Goal: Ask a question

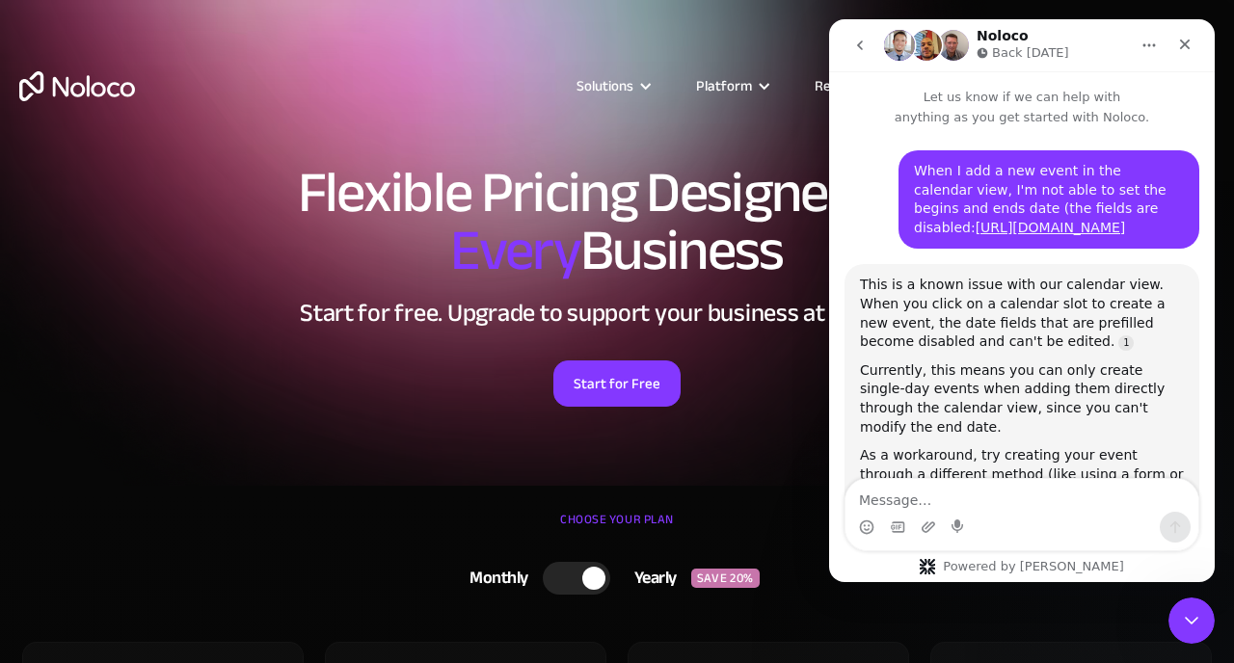
scroll to position [1266, 0]
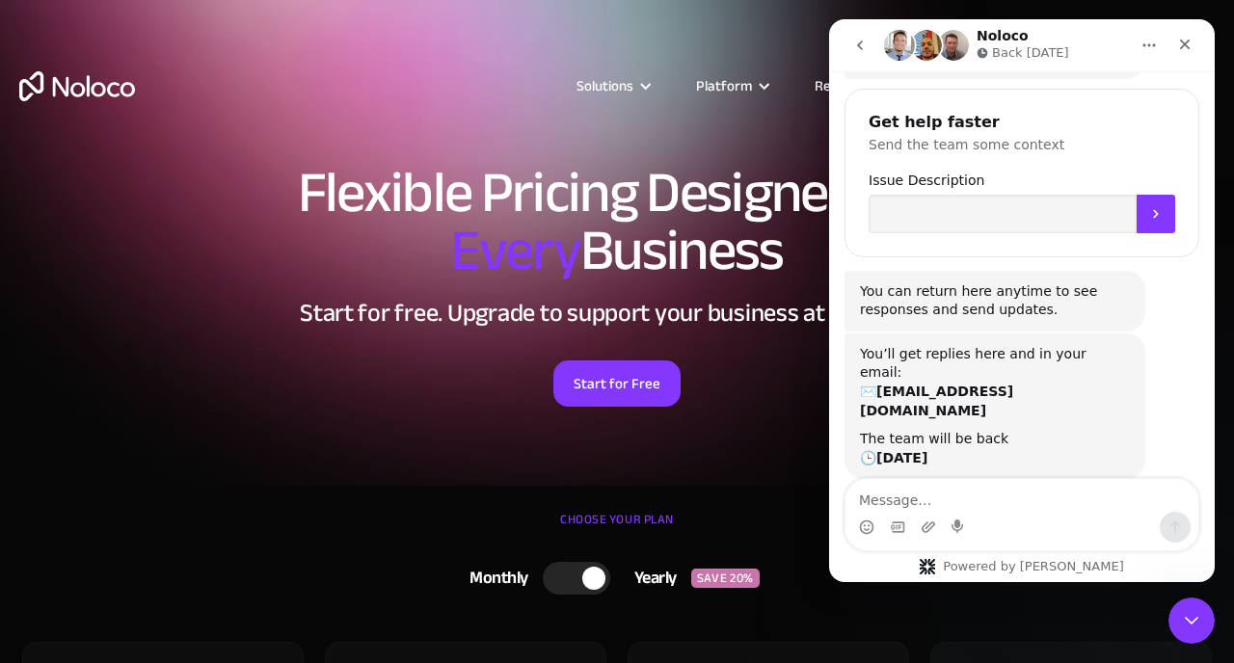
click at [862, 51] on icon "go back" at bounding box center [859, 45] width 15 height 15
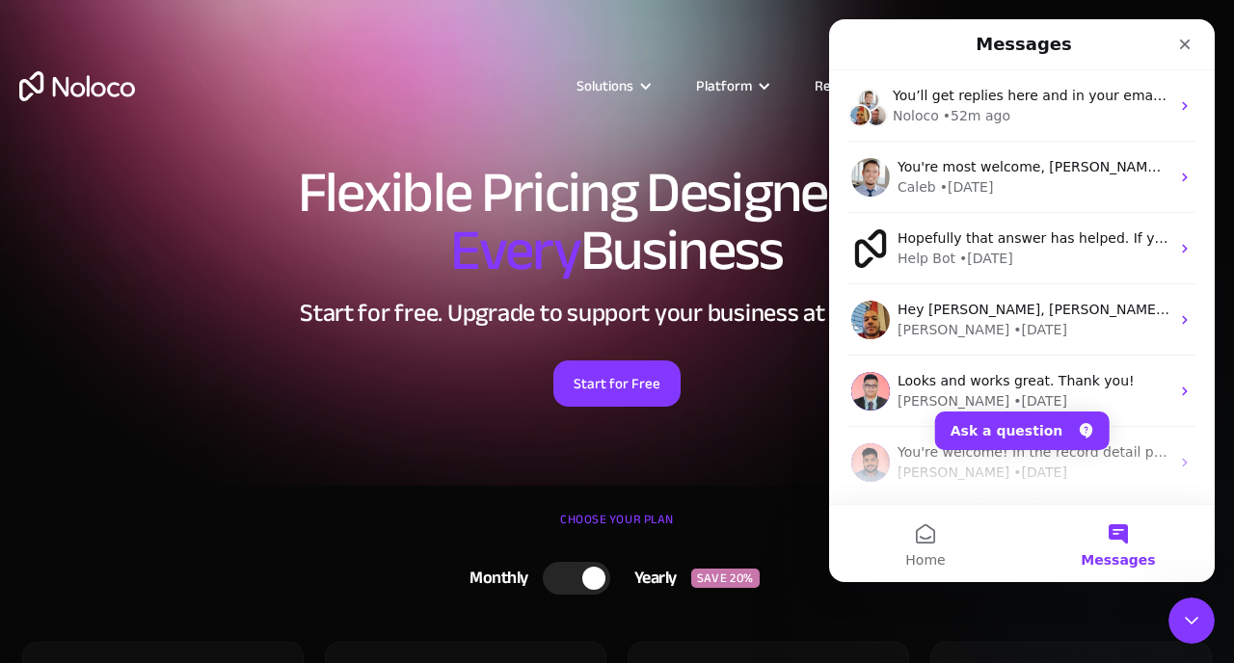
scroll to position [529, 0]
click at [984, 426] on button "Ask a question" at bounding box center [1022, 431] width 175 height 39
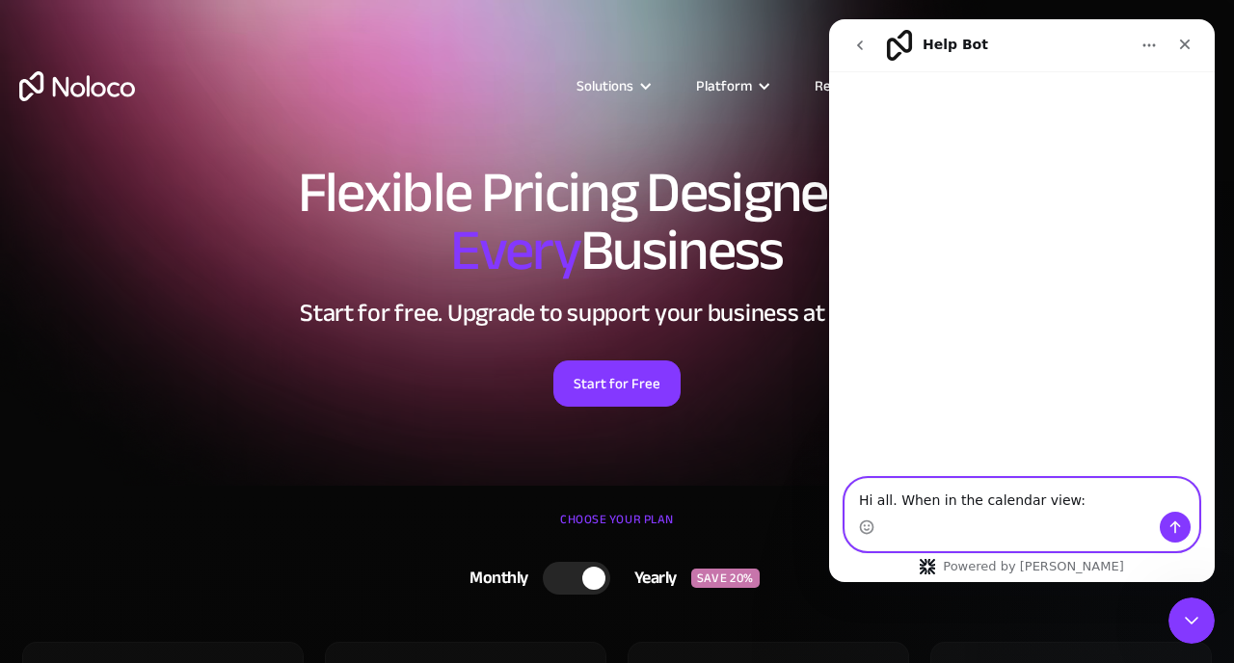
click at [1100, 479] on textarea "Hi all. When in the calendar view:" at bounding box center [1022, 495] width 353 height 33
paste textarea "[URL][DOMAIN_NAME]"
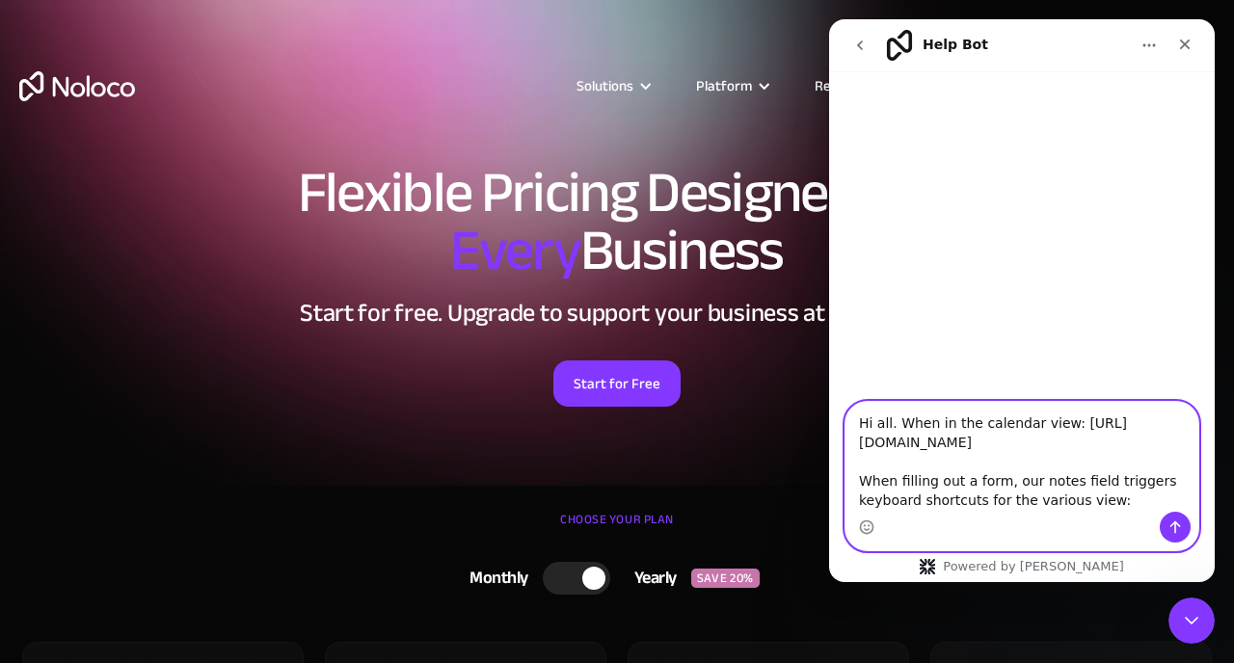
paste textarea "[URL][DOMAIN_NAME]"
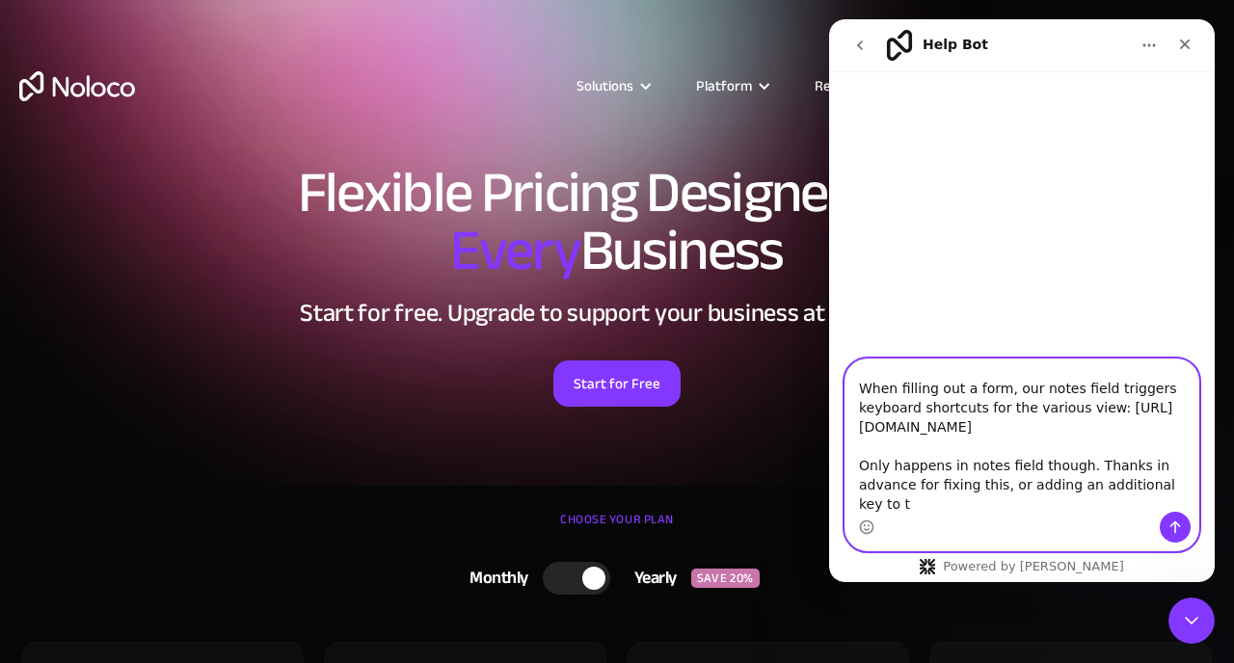
scroll to position [69, 0]
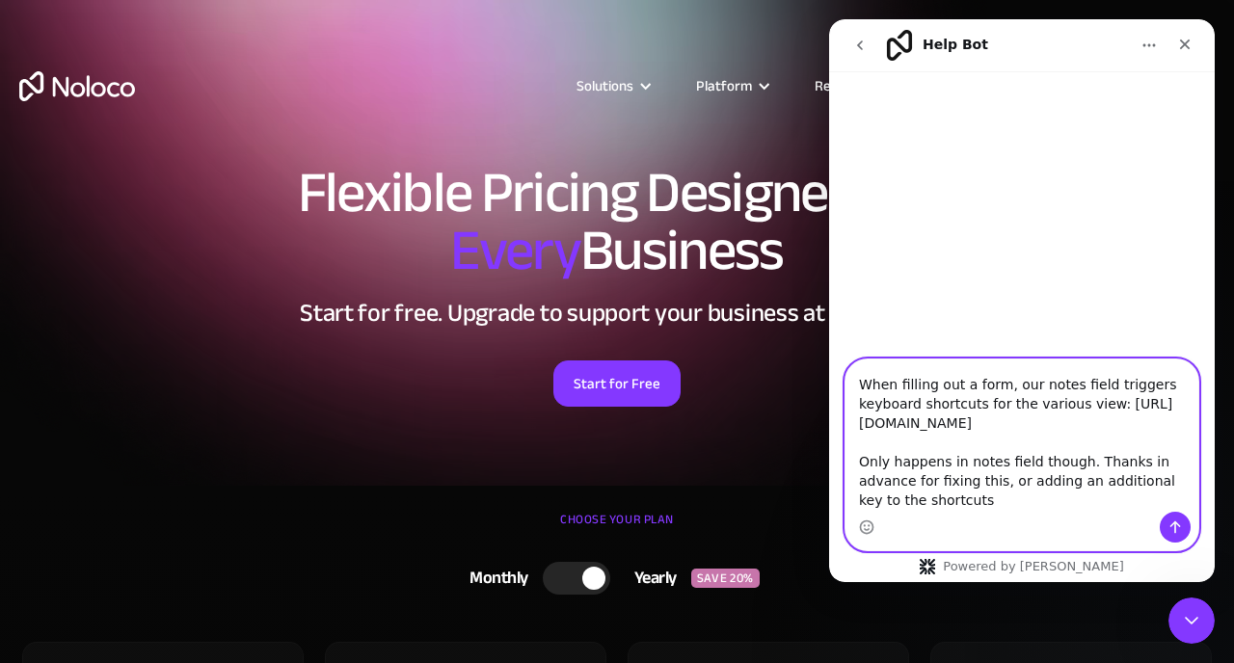
type textarea "Hi all. When in the calendar view: [URL][DOMAIN_NAME] When filling out a form, …"
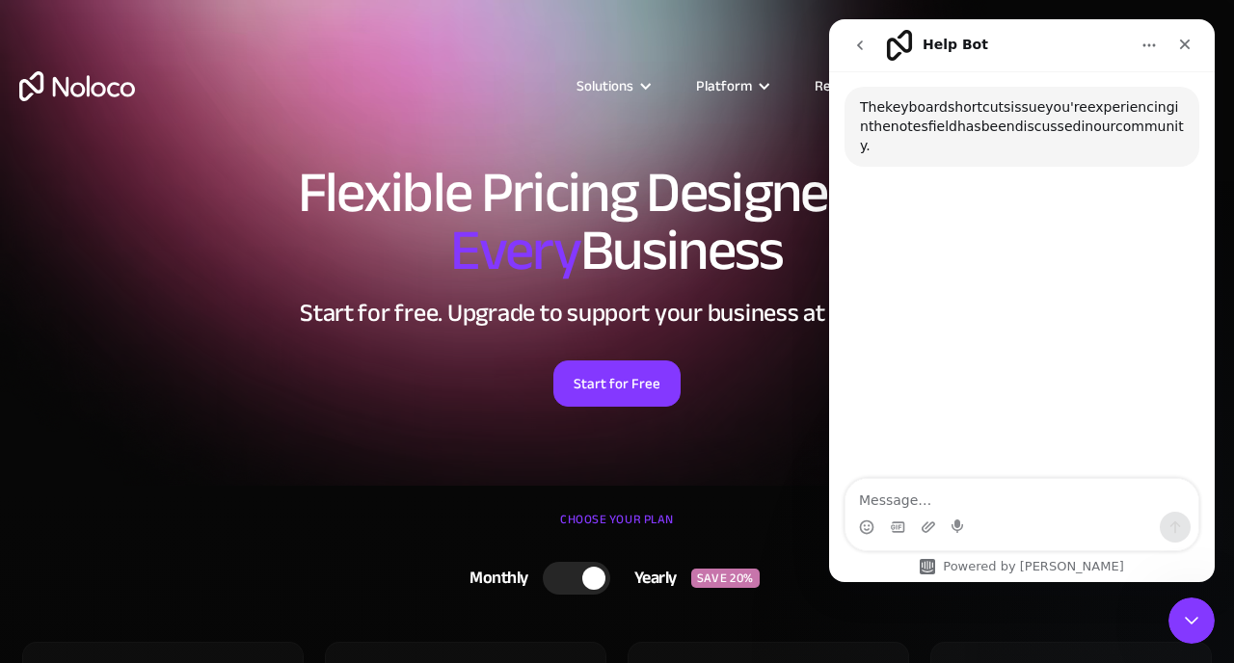
scroll to position [292, 0]
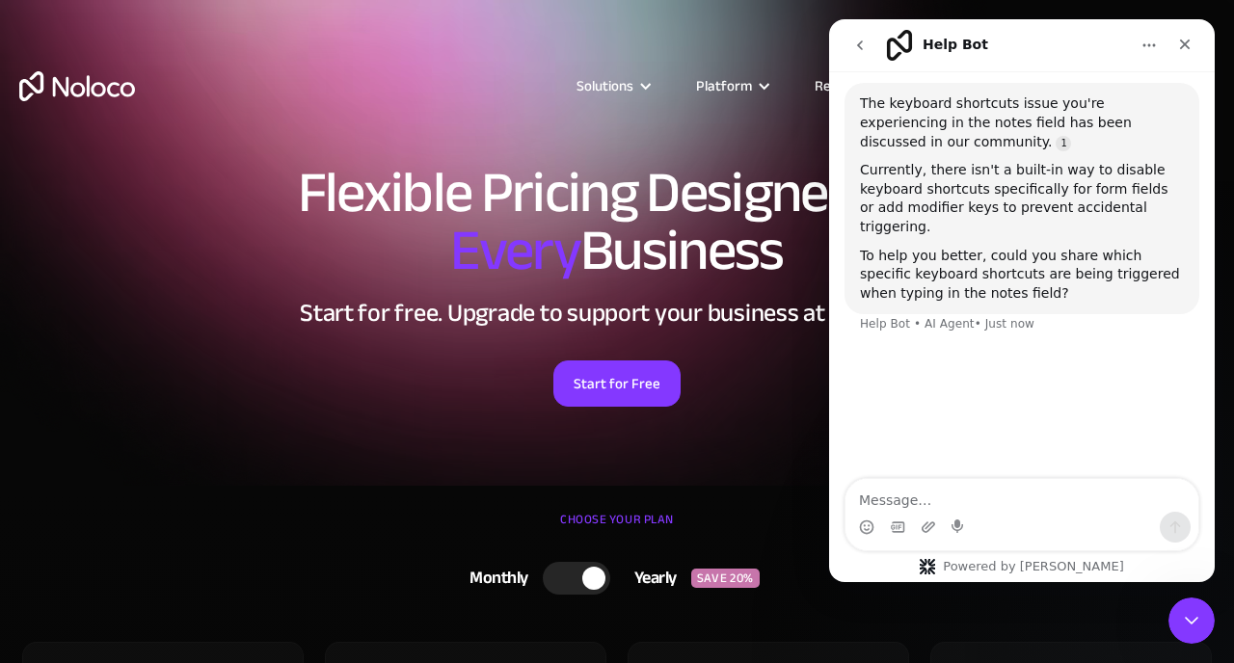
click at [1031, 498] on textarea "Message…" at bounding box center [1022, 495] width 353 height 33
type textarea "please share with support. thank you"
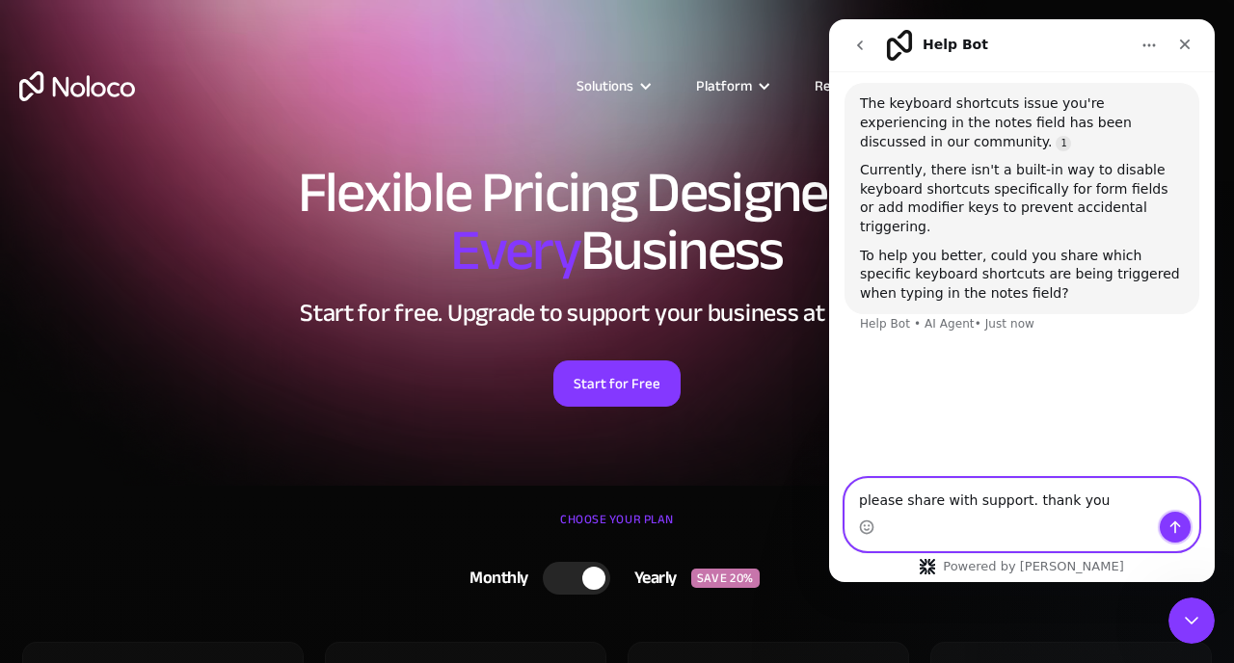
click at [1172, 539] on button "Send a message…" at bounding box center [1175, 527] width 31 height 31
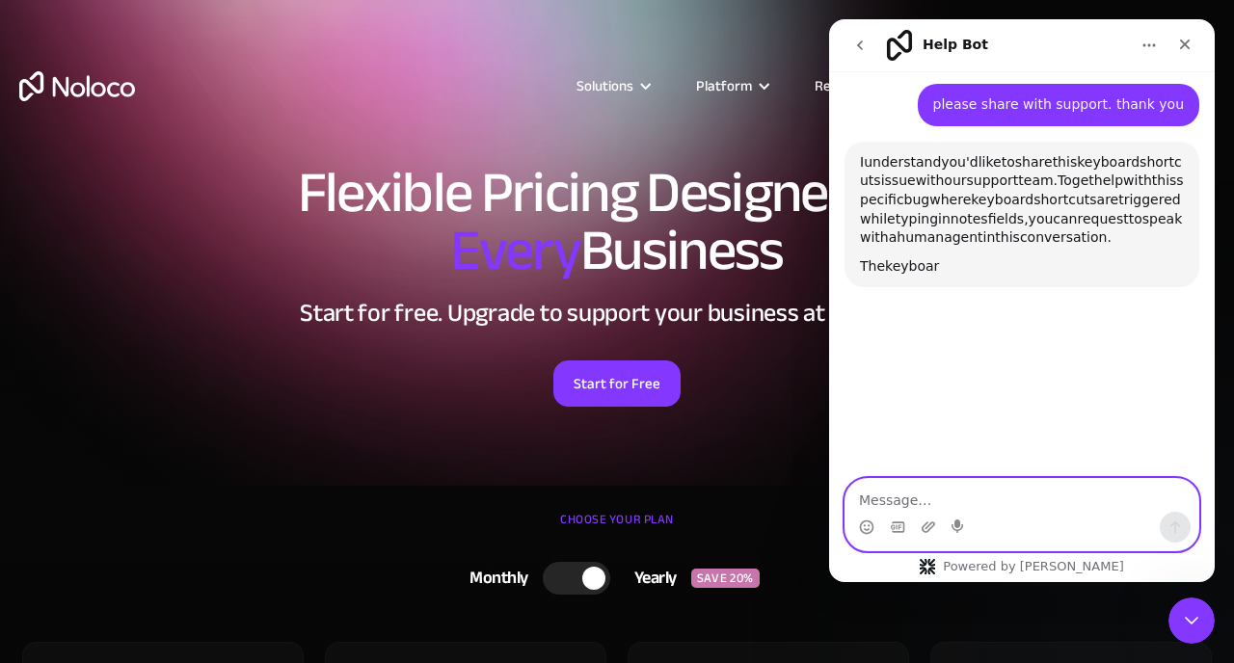
scroll to position [539, 0]
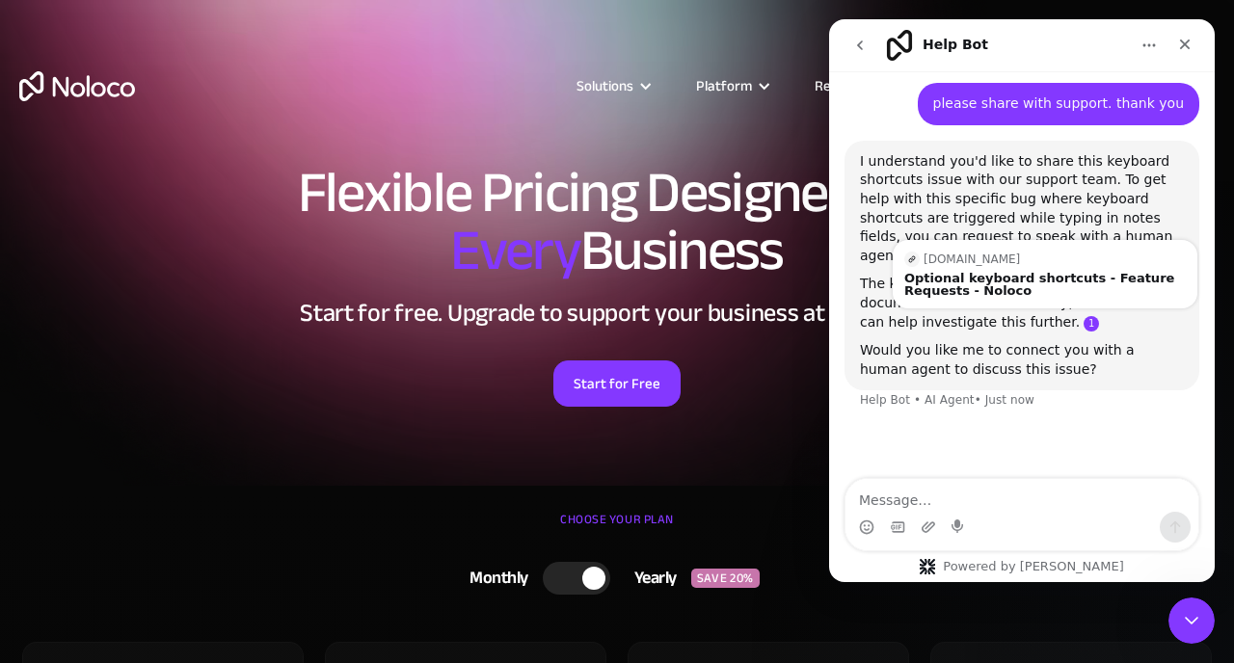
click at [1084, 316] on link "Source reference 111039471:" at bounding box center [1091, 323] width 15 height 15
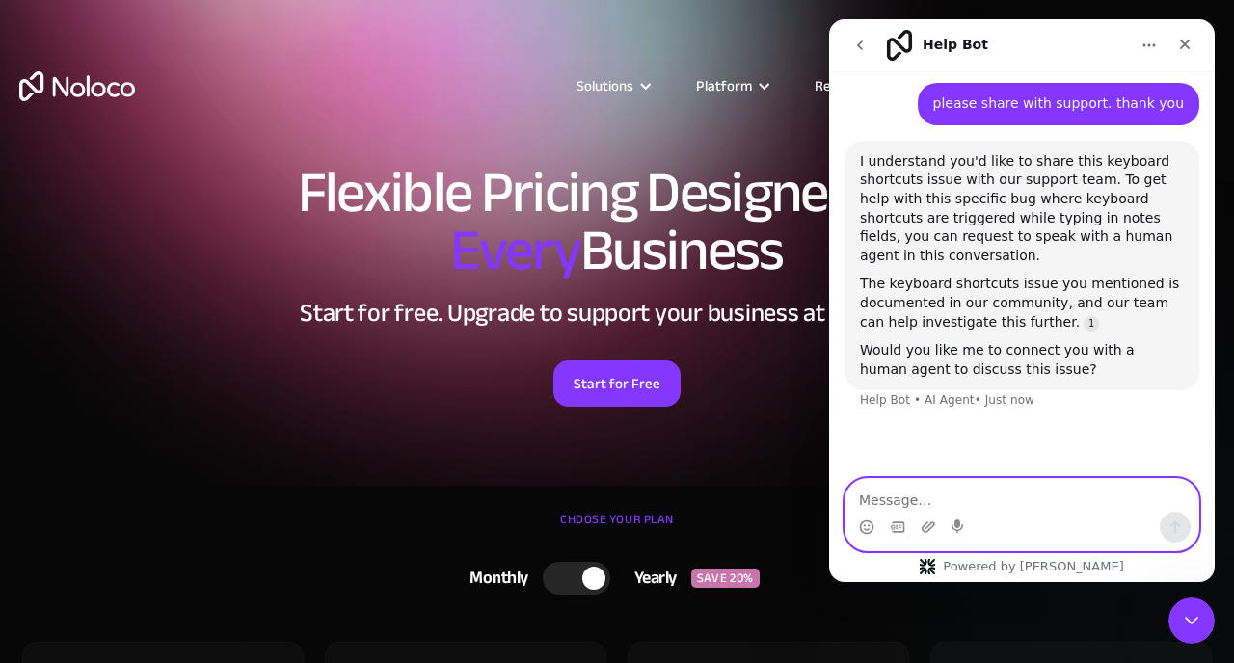
click at [1003, 499] on textarea "Message…" at bounding box center [1022, 495] width 353 height 33
type textarea "yes please"
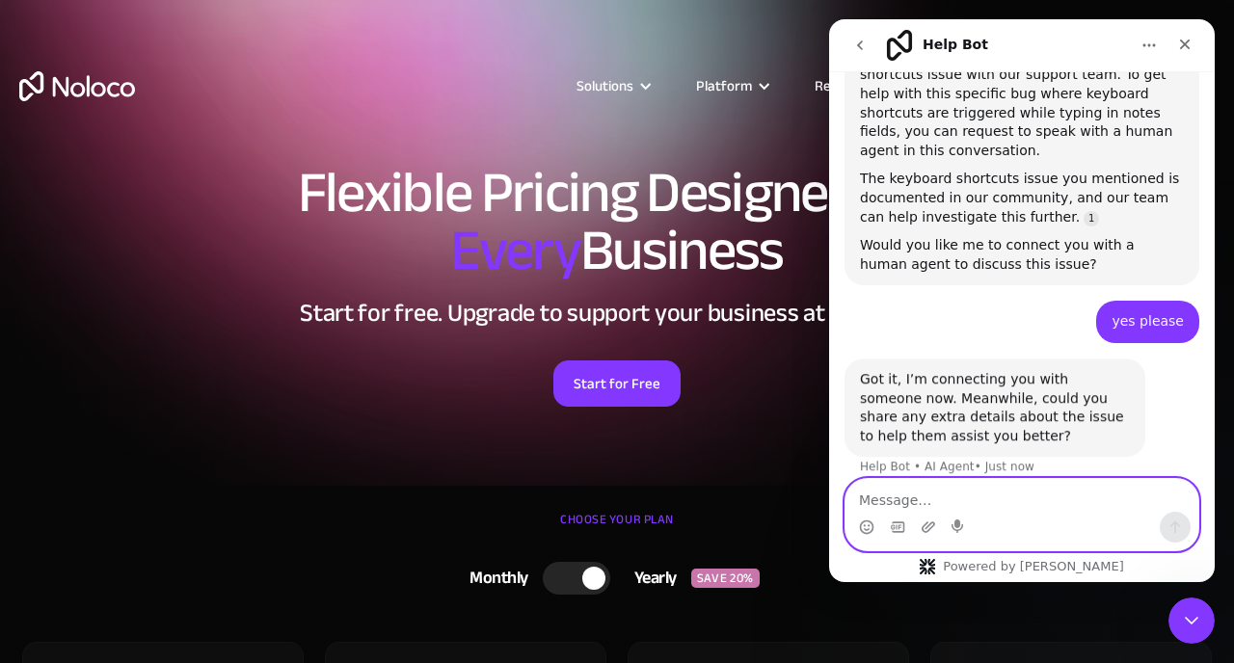
scroll to position [647, 0]
